Goal: Task Accomplishment & Management: Manage account settings

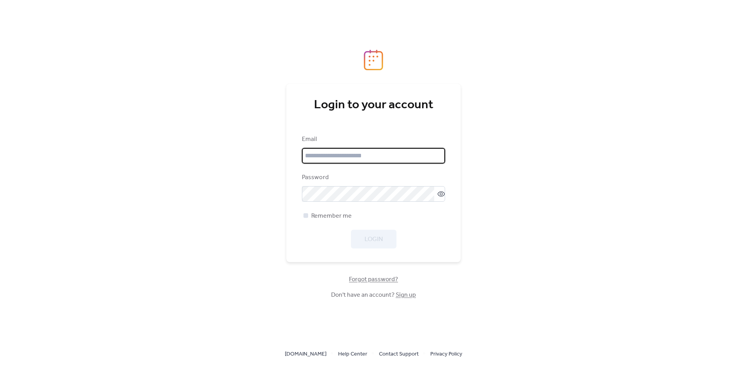
type input "**********"
click at [308, 219] on div at bounding box center [306, 215] width 8 height 8
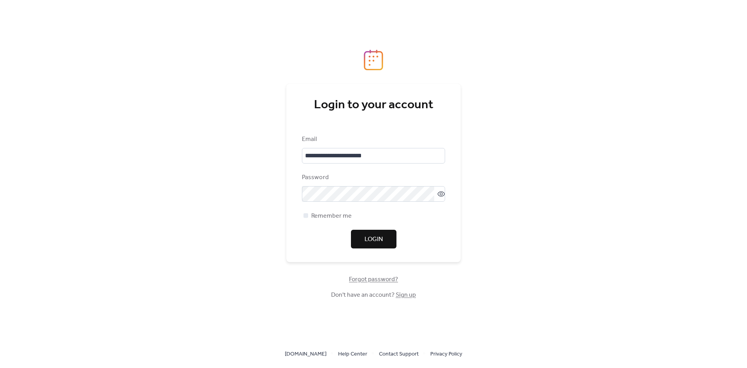
click at [386, 238] on button "Login" at bounding box center [374, 239] width 46 height 19
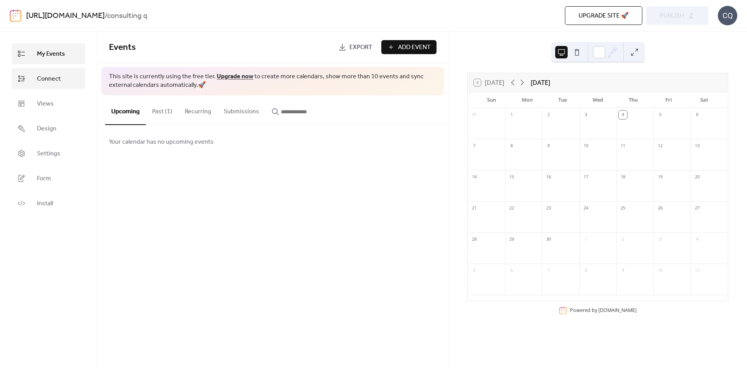
click at [50, 77] on span "Connect" at bounding box center [49, 78] width 24 height 9
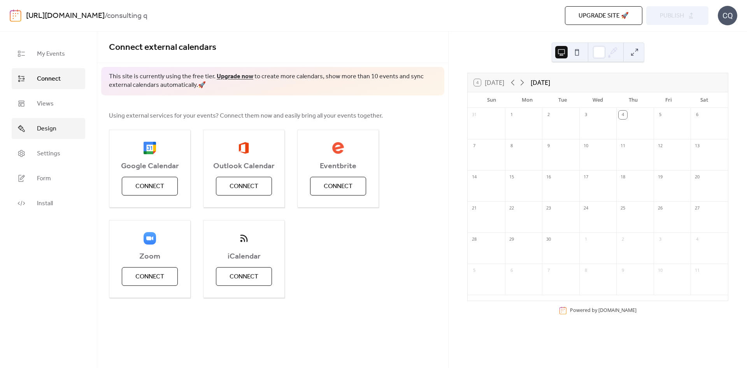
click at [68, 127] on link "Design" at bounding box center [49, 128] width 74 height 21
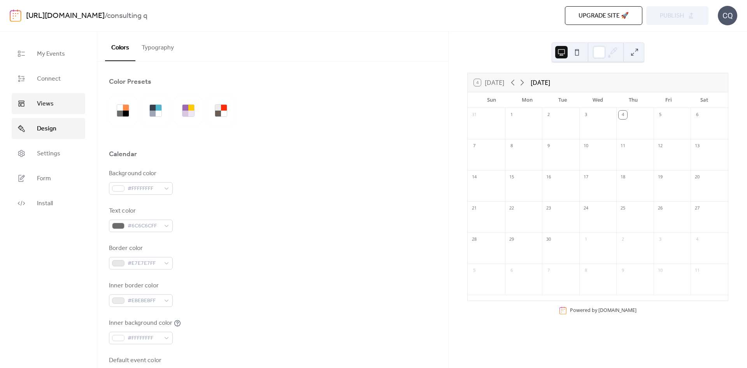
click at [68, 106] on link "Views" at bounding box center [49, 103] width 74 height 21
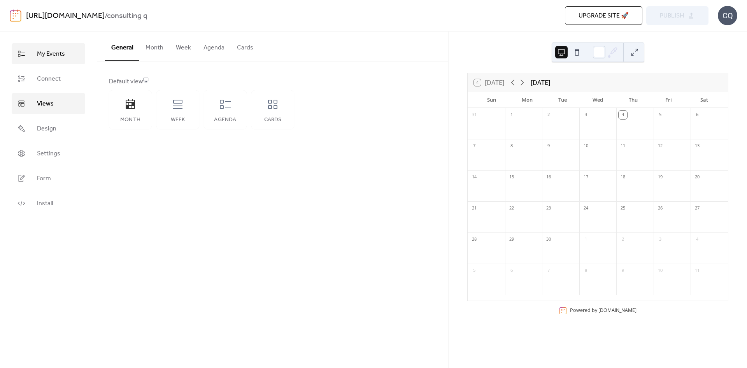
click at [57, 54] on span "My Events" at bounding box center [51, 53] width 28 height 9
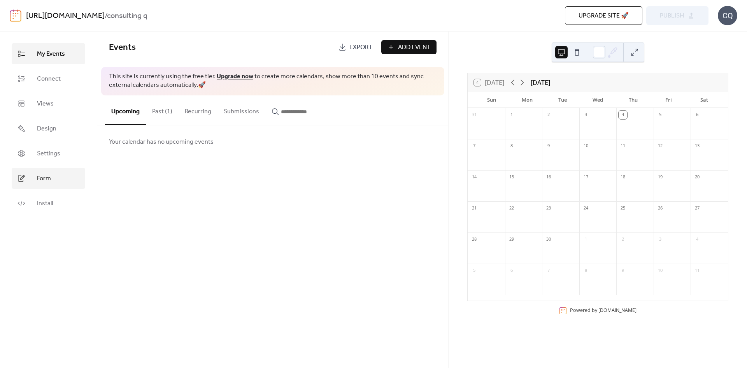
click at [68, 182] on link "Form" at bounding box center [49, 178] width 74 height 21
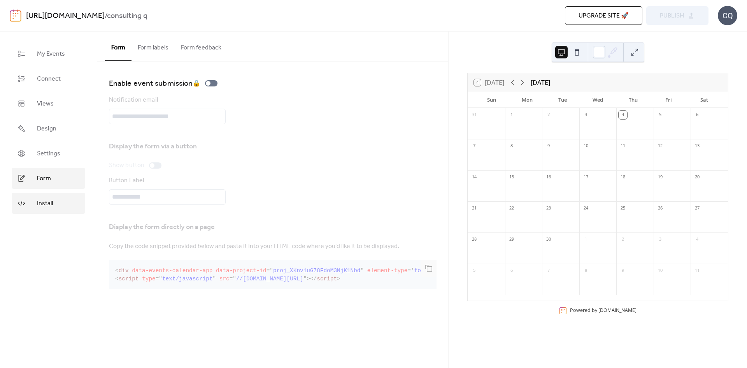
click at [69, 198] on link "Install" at bounding box center [49, 203] width 74 height 21
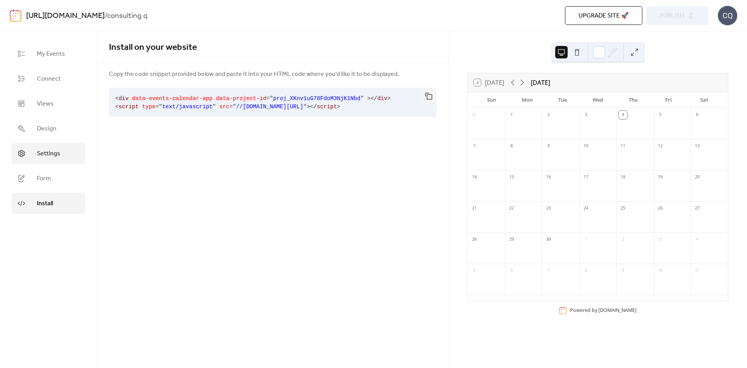
click at [73, 158] on link "Settings" at bounding box center [49, 153] width 74 height 21
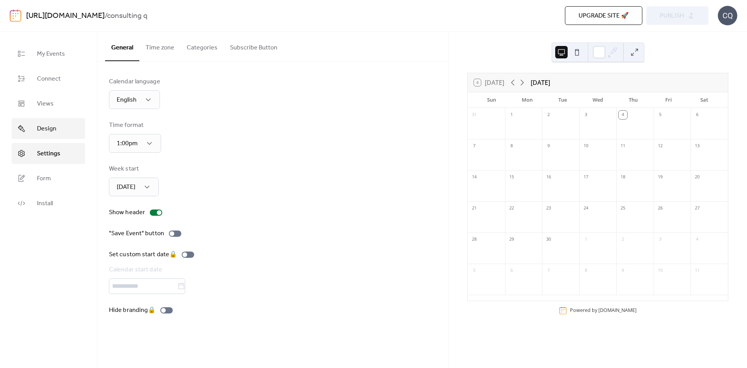
click at [65, 132] on link "Design" at bounding box center [49, 128] width 74 height 21
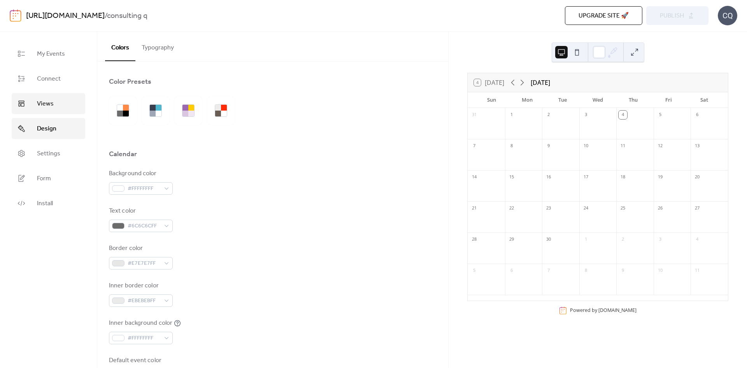
click at [67, 105] on link "Views" at bounding box center [49, 103] width 74 height 21
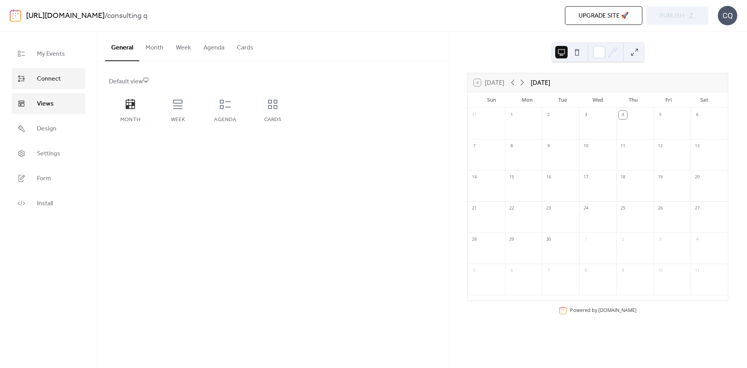
click at [67, 76] on link "Connect" at bounding box center [49, 78] width 74 height 21
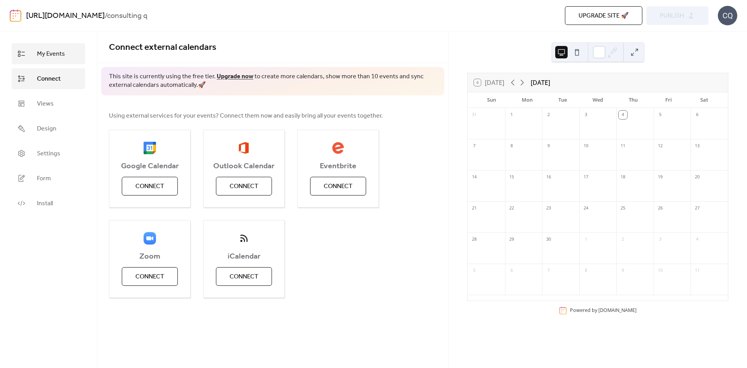
click at [68, 59] on link "My Events" at bounding box center [49, 53] width 74 height 21
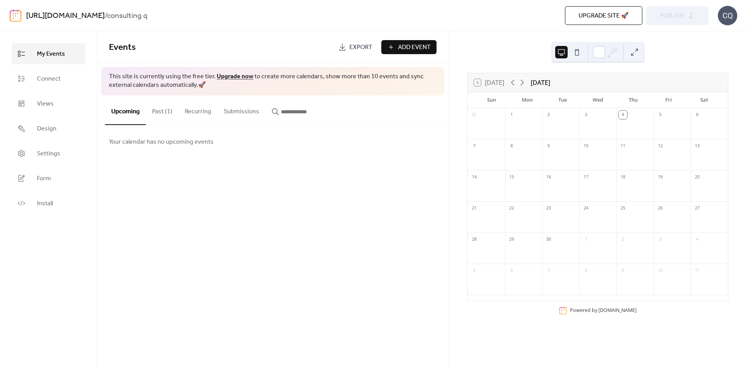
click at [171, 114] on button "Past (1)" at bounding box center [162, 109] width 33 height 29
click at [119, 121] on button "Upcoming" at bounding box center [125, 109] width 41 height 29
click at [72, 15] on link "[URL][DOMAIN_NAME]" at bounding box center [65, 16] width 79 height 15
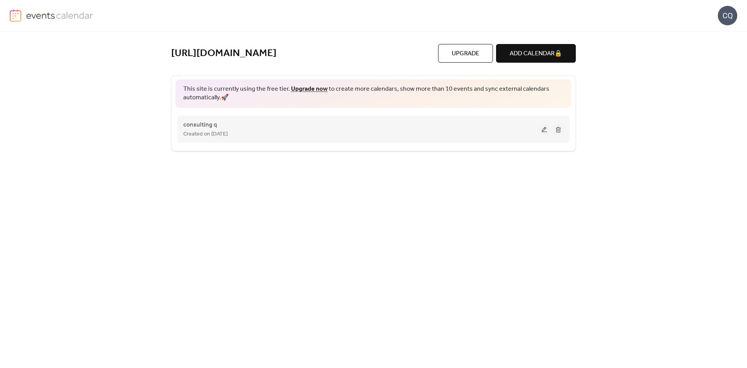
click at [477, 130] on div "Created on [DATE]" at bounding box center [361, 133] width 356 height 9
click at [545, 130] on button at bounding box center [544, 129] width 11 height 12
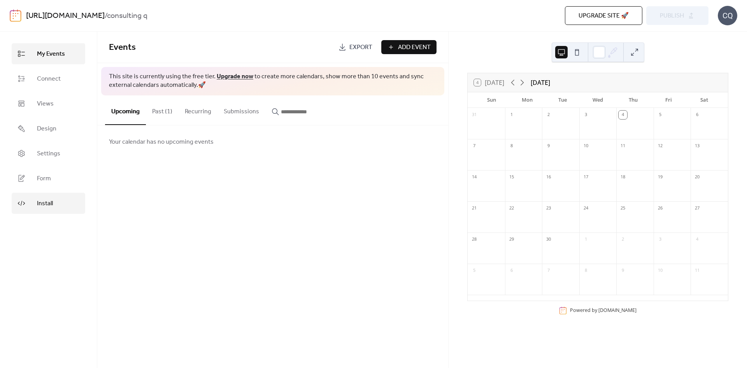
click at [48, 204] on span "Install" at bounding box center [45, 203] width 16 height 9
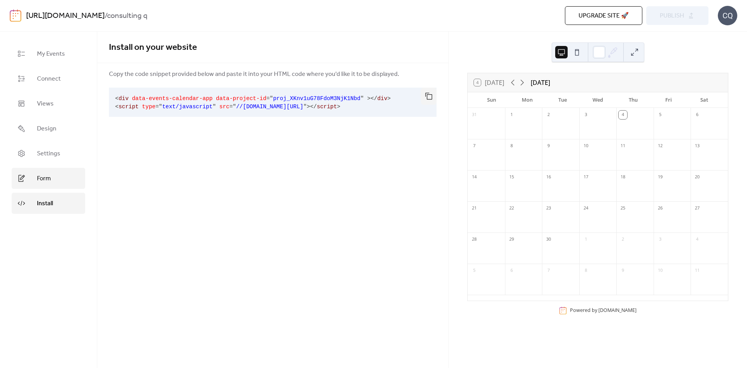
click at [49, 187] on link "Form" at bounding box center [49, 178] width 74 height 21
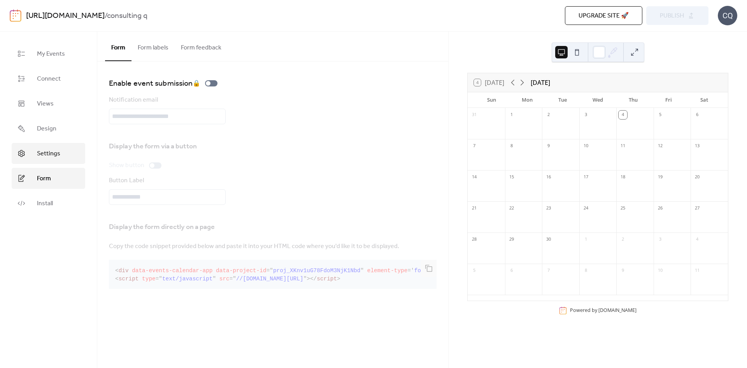
click at [53, 158] on span "Settings" at bounding box center [48, 153] width 23 height 9
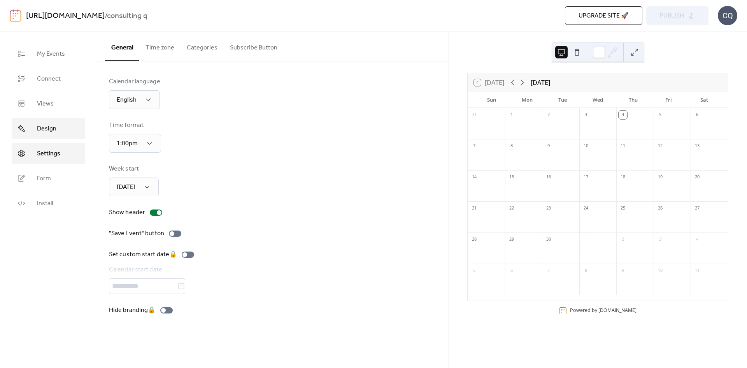
click at [52, 130] on span "Design" at bounding box center [46, 128] width 19 height 9
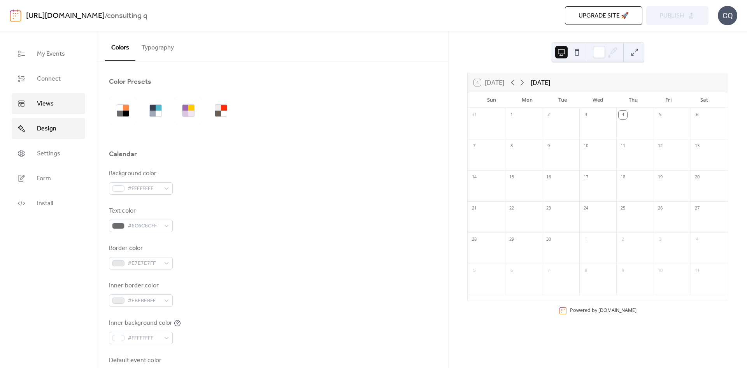
click at [55, 97] on link "Views" at bounding box center [49, 103] width 74 height 21
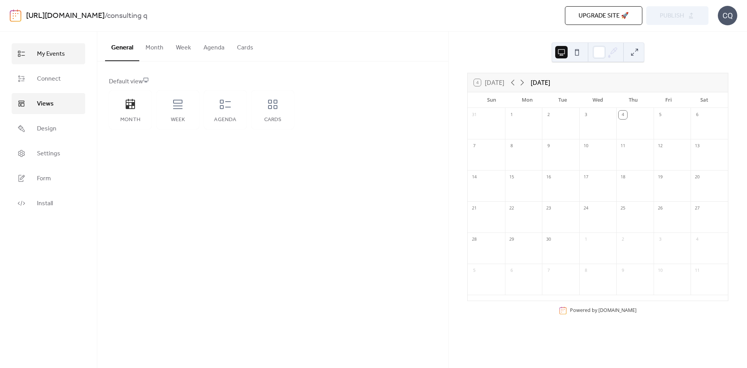
click at [56, 60] on link "My Events" at bounding box center [49, 53] width 74 height 21
click at [37, 17] on link "[URL][DOMAIN_NAME]" at bounding box center [65, 16] width 79 height 15
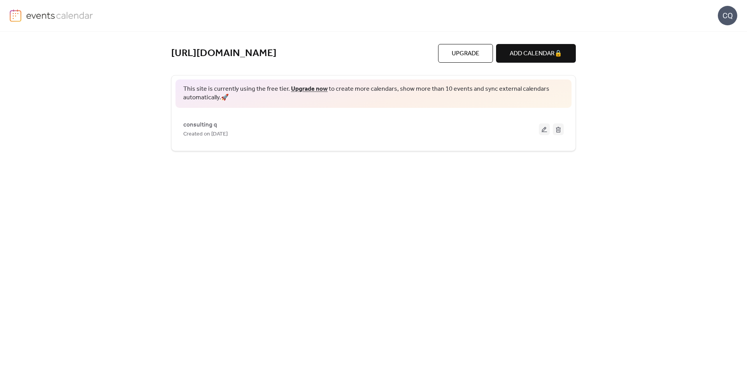
click at [722, 20] on div "CQ" at bounding box center [727, 15] width 19 height 19
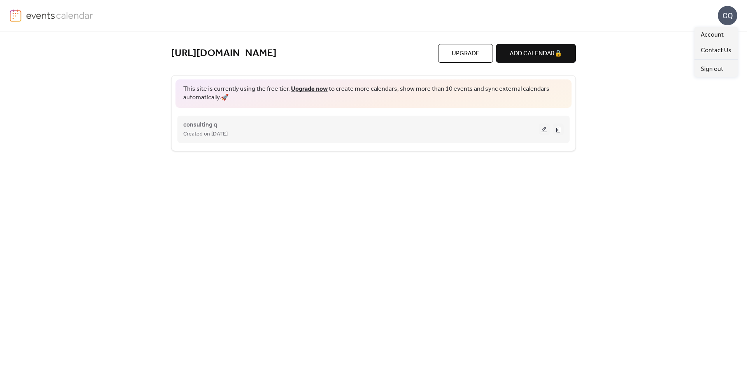
click at [391, 125] on div "consulting q Created on [DATE]" at bounding box center [361, 129] width 356 height 19
click at [195, 127] on span "consulting q" at bounding box center [200, 124] width 34 height 9
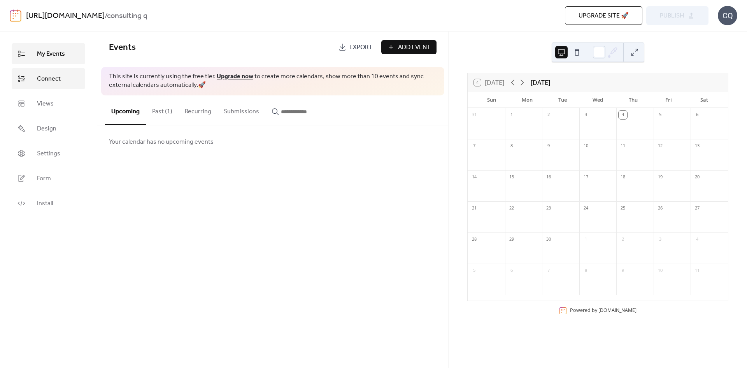
click at [57, 84] on span "Connect" at bounding box center [49, 78] width 24 height 9
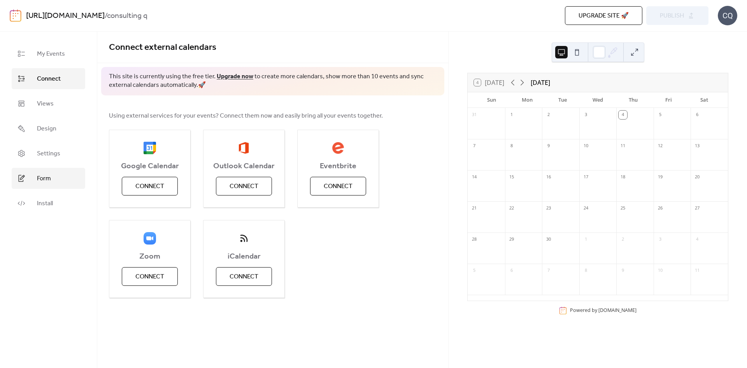
click at [50, 181] on span "Form" at bounding box center [44, 178] width 14 height 9
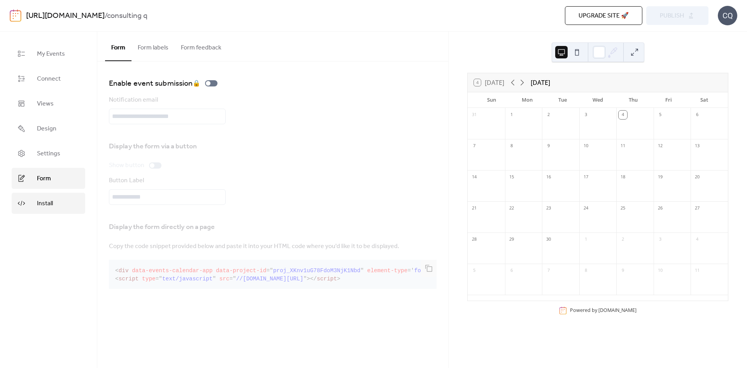
click at [53, 206] on span "Install" at bounding box center [45, 203] width 16 height 9
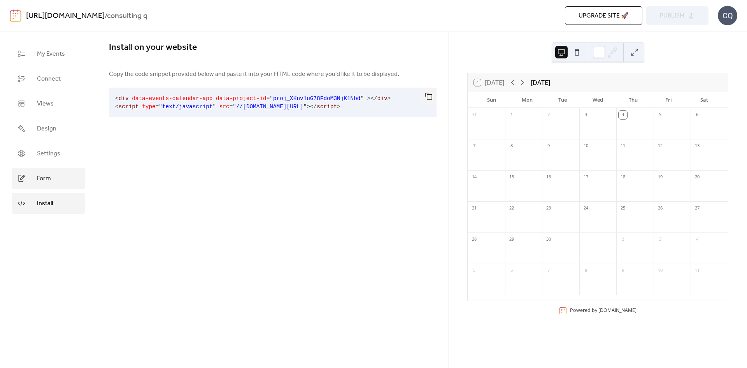
click at [55, 177] on link "Form" at bounding box center [49, 178] width 74 height 21
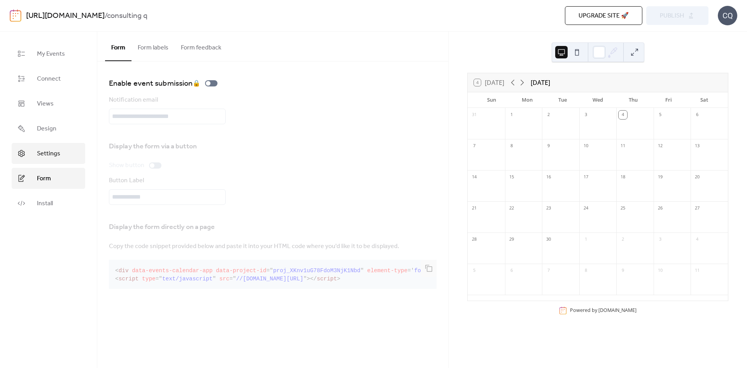
click at [64, 148] on link "Settings" at bounding box center [49, 153] width 74 height 21
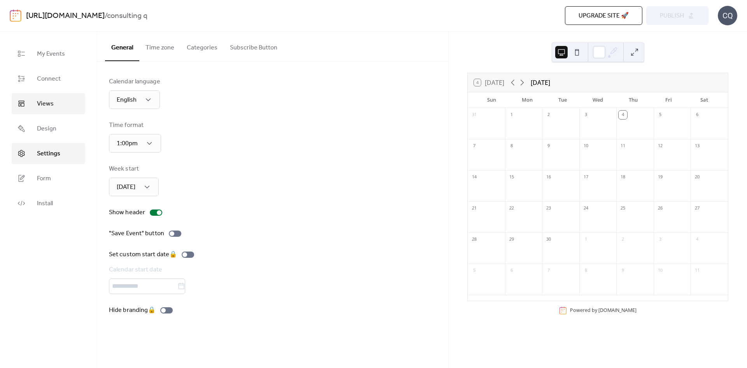
click at [79, 107] on link "Views" at bounding box center [49, 103] width 74 height 21
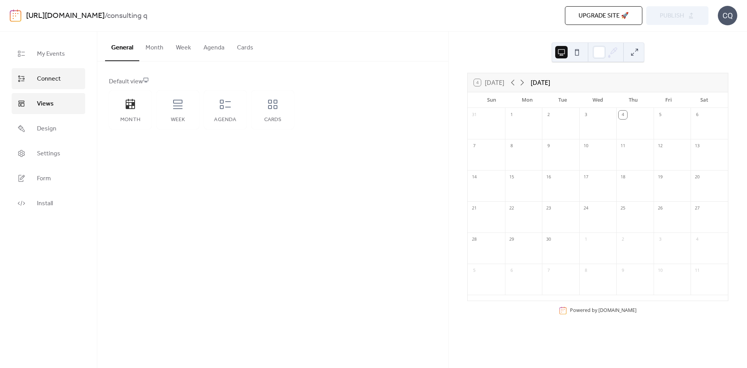
click at [74, 82] on link "Connect" at bounding box center [49, 78] width 74 height 21
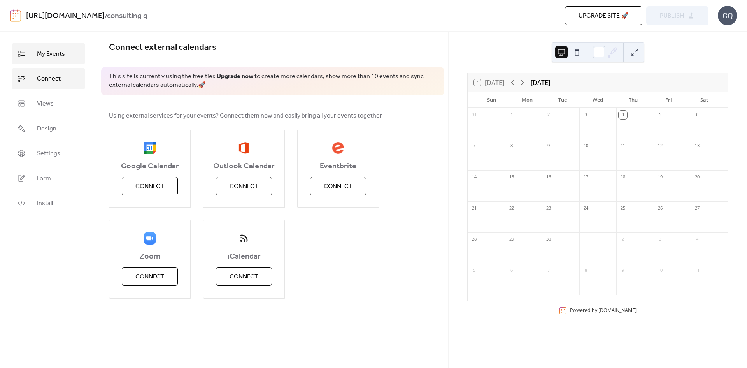
click at [70, 61] on link "My Events" at bounding box center [49, 53] width 74 height 21
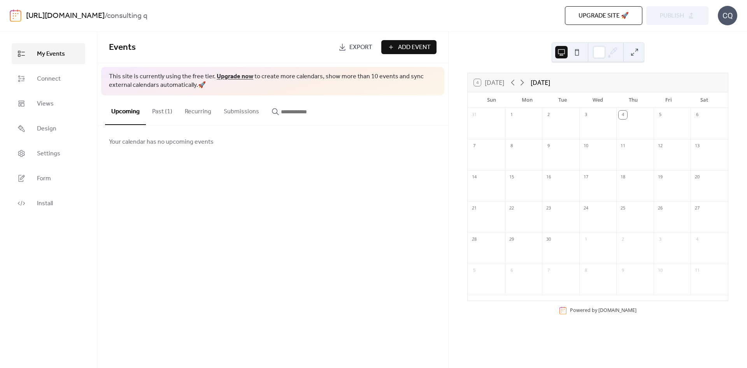
click at [159, 118] on button "Past (1)" at bounding box center [162, 109] width 33 height 29
click at [190, 117] on button "Recurring" at bounding box center [198, 109] width 39 height 29
click at [167, 116] on button "Past (1)" at bounding box center [162, 109] width 33 height 29
click at [116, 119] on button "Upcoming" at bounding box center [125, 109] width 41 height 29
click at [55, 89] on ul "My Events Connect Views Design Settings Form Install" at bounding box center [49, 128] width 74 height 170
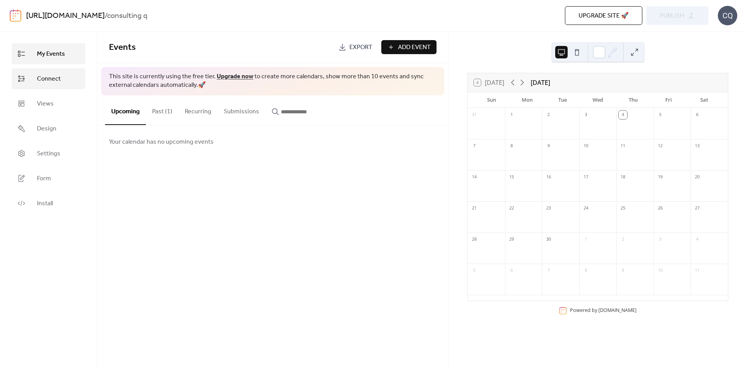
click at [55, 82] on span "Connect" at bounding box center [49, 78] width 24 height 9
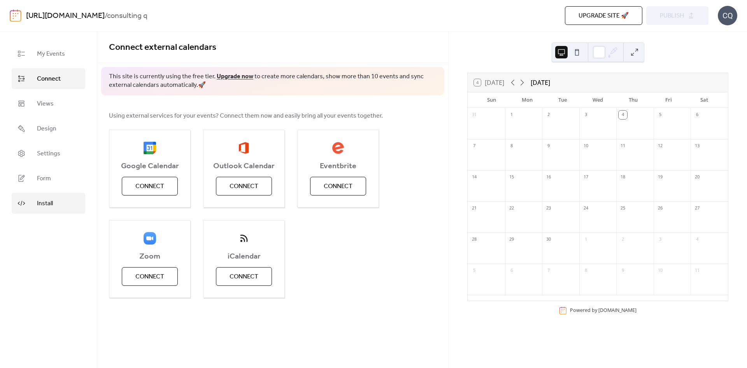
click at [55, 205] on link "Install" at bounding box center [49, 203] width 74 height 21
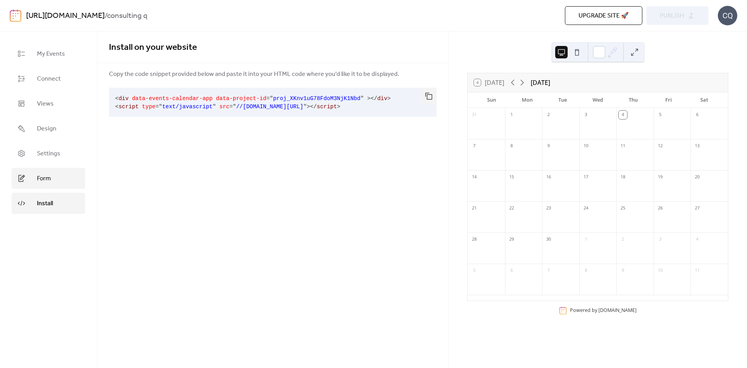
click at [59, 188] on link "Form" at bounding box center [49, 178] width 74 height 21
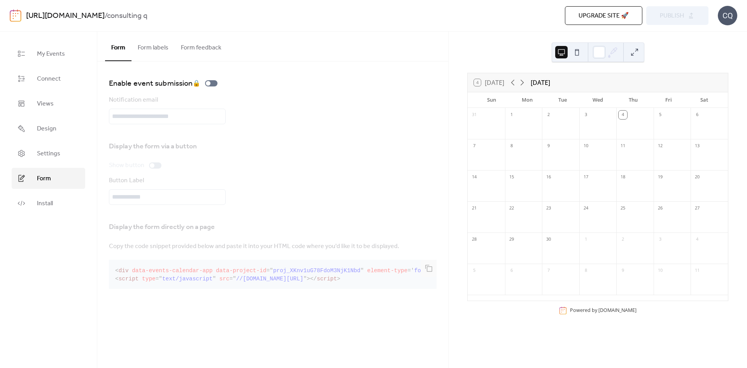
click at [61, 12] on link "[URL][DOMAIN_NAME]" at bounding box center [65, 16] width 79 height 15
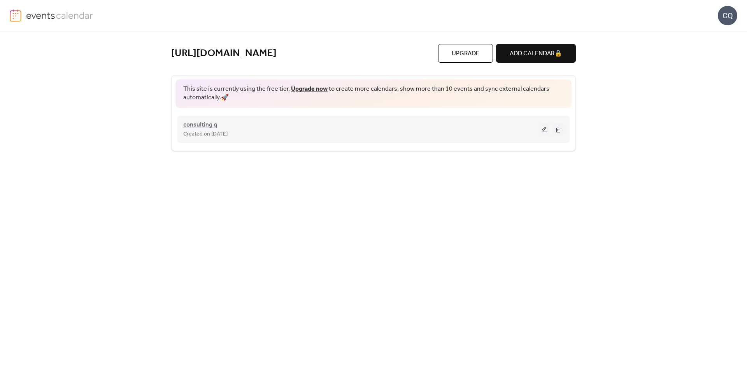
click at [209, 124] on span "consulting q" at bounding box center [200, 124] width 34 height 9
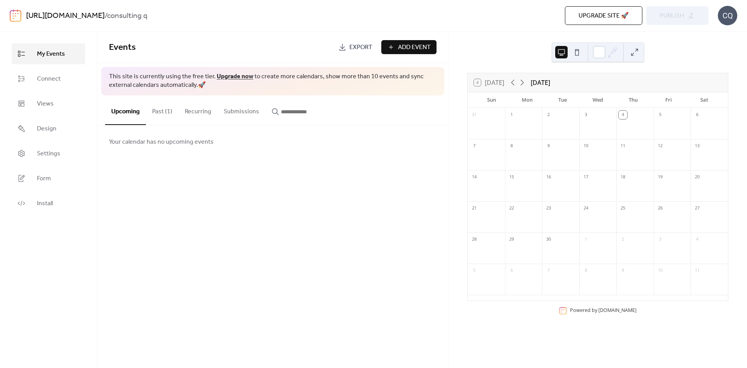
click at [425, 48] on span "Add Event" at bounding box center [414, 47] width 33 height 9
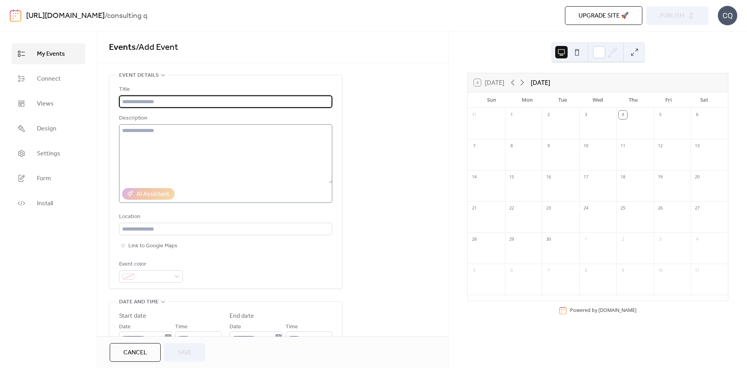
scroll to position [39, 0]
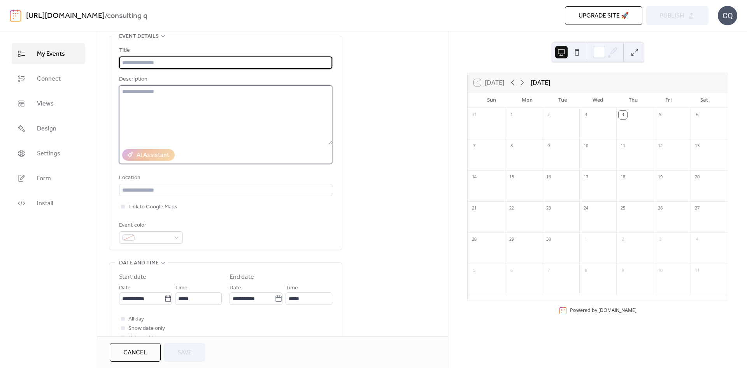
drag, startPoint x: 168, startPoint y: 101, endPoint x: 182, endPoint y: 107, distance: 15.5
click at [182, 107] on textarea at bounding box center [225, 114] width 213 height 59
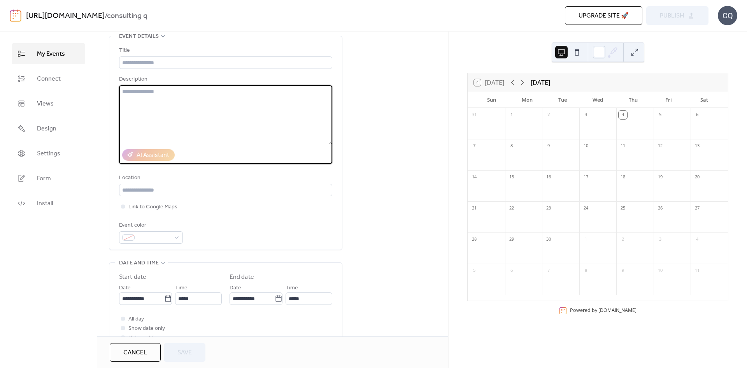
scroll to position [195, 0]
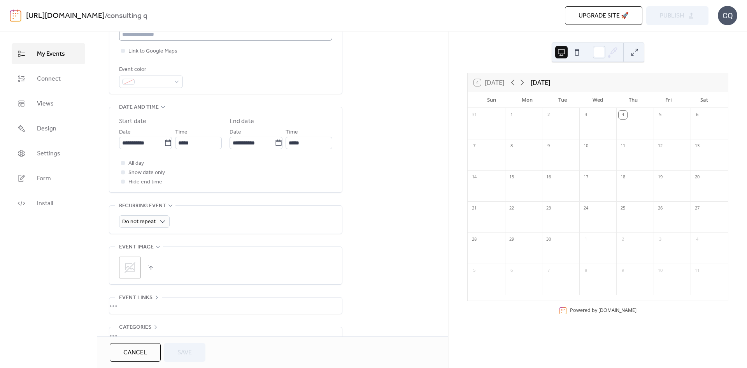
click at [207, 30] on div "[URL][DOMAIN_NAME] / consulting q Upgrade site 🚀 Preview Publish CQ" at bounding box center [373, 15] width 727 height 31
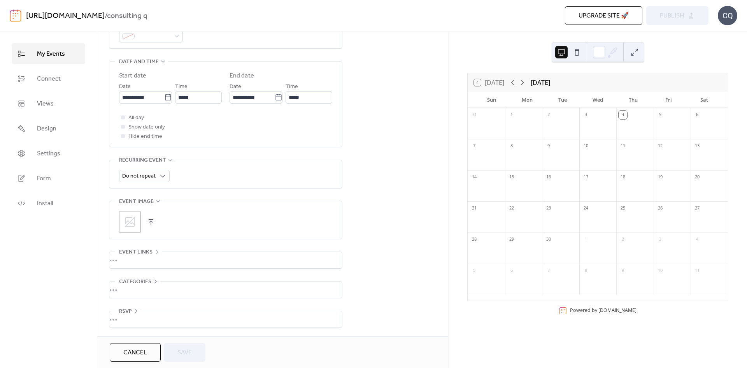
scroll to position [86, 0]
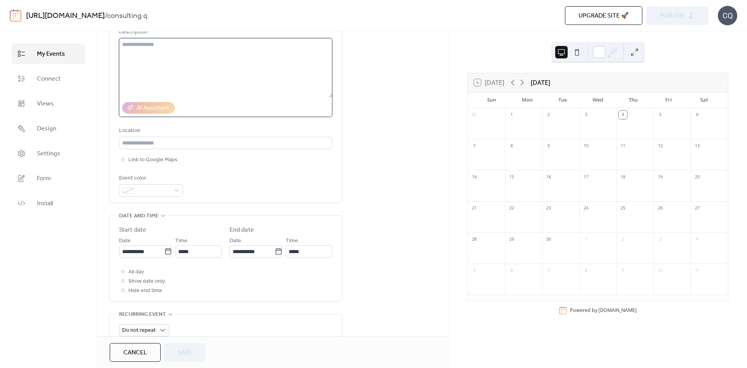
click at [184, 40] on textarea at bounding box center [225, 67] width 213 height 59
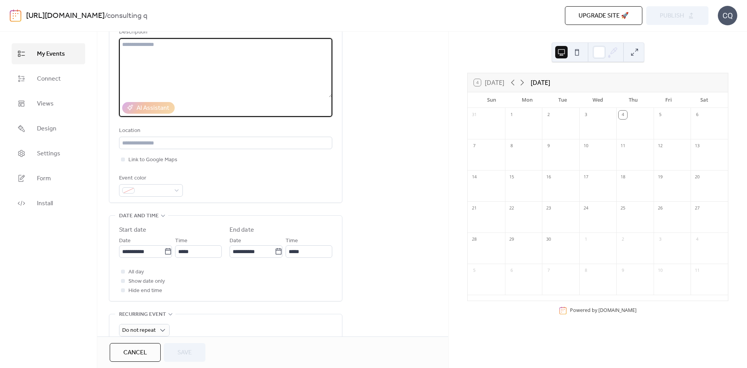
scroll to position [0, 0]
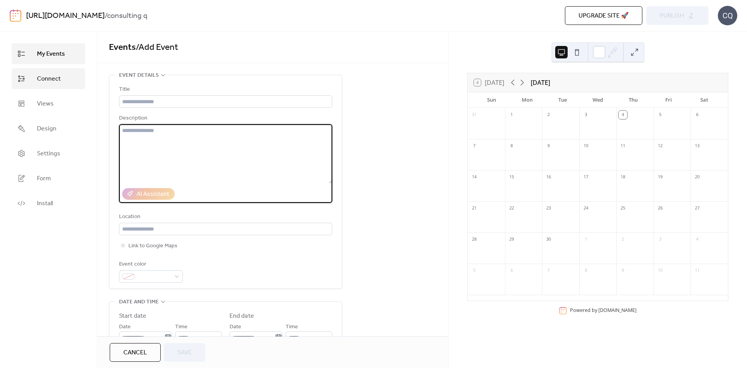
click at [45, 76] on span "Connect" at bounding box center [49, 78] width 24 height 9
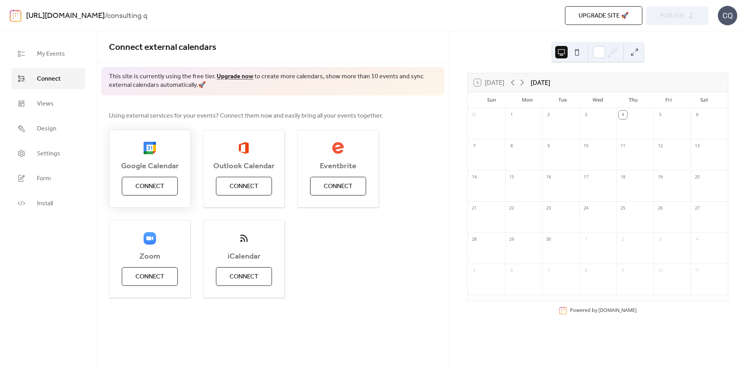
click at [152, 191] on span "Connect" at bounding box center [149, 186] width 29 height 9
click at [349, 256] on div "Google Calendar Connect Outlook Calendar Connect Eventbrite Connect Zoom Connec…" at bounding box center [273, 214] width 328 height 168
click at [164, 180] on div "Google Calendar Connect" at bounding box center [150, 169] width 82 height 78
